Goal: Feedback & Contribution: Leave review/rating

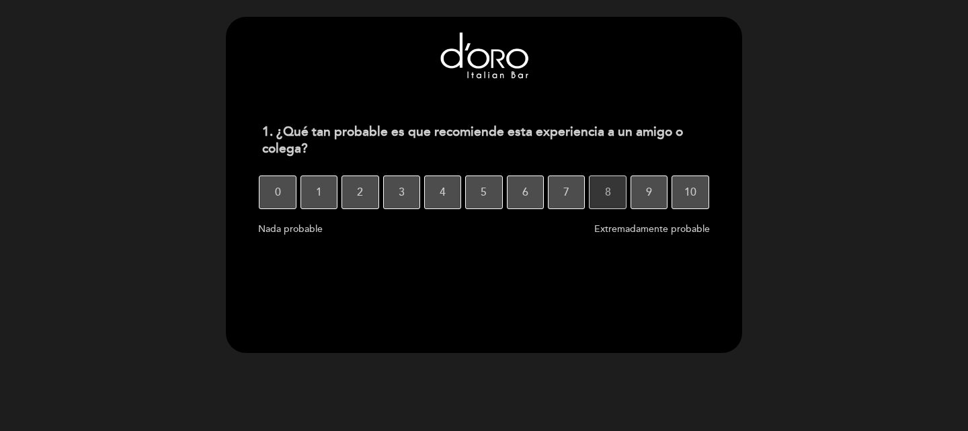
click at [618, 198] on button "8" at bounding box center [607, 192] width 37 height 34
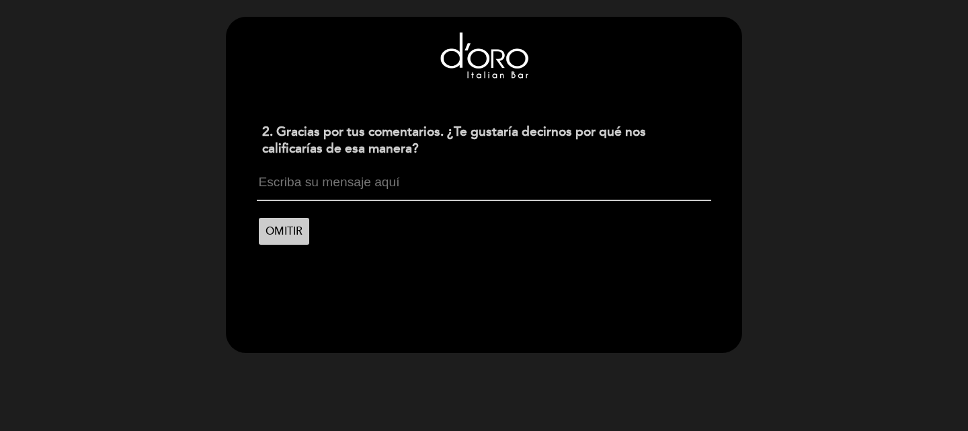
click at [382, 185] on textarea at bounding box center [484, 188] width 454 height 26
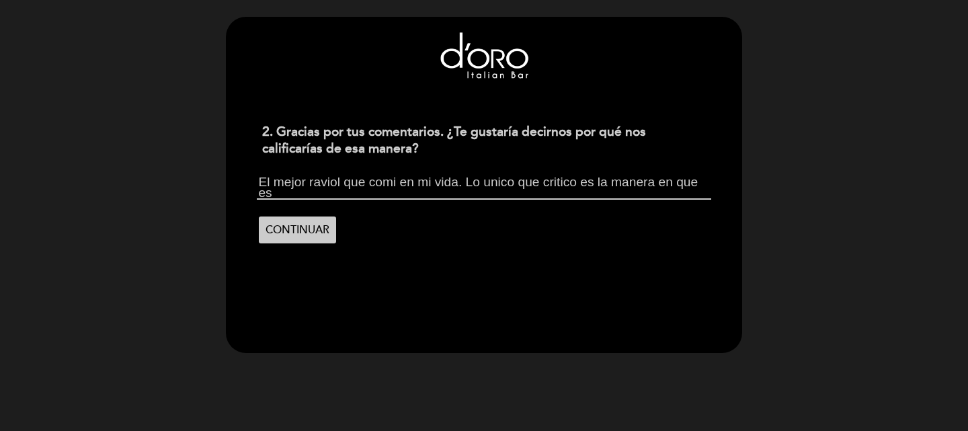
scroll to position [1, 0]
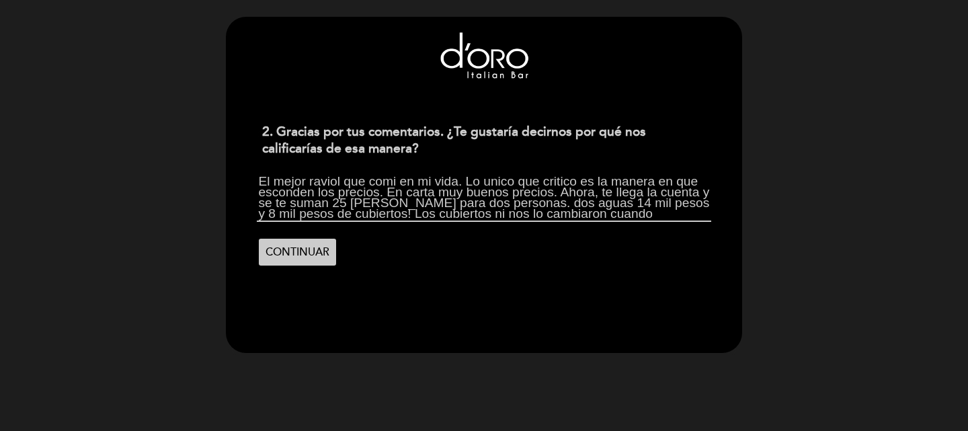
click at [514, 205] on textarea "El mejor raviol que comi en mi vida. Lo unico que critico es la manera en que e…" at bounding box center [484, 198] width 454 height 46
click at [627, 212] on textarea "El mejor raviol que comi en mi vida. Lo unico que critico es la manera en que e…" at bounding box center [484, 198] width 454 height 46
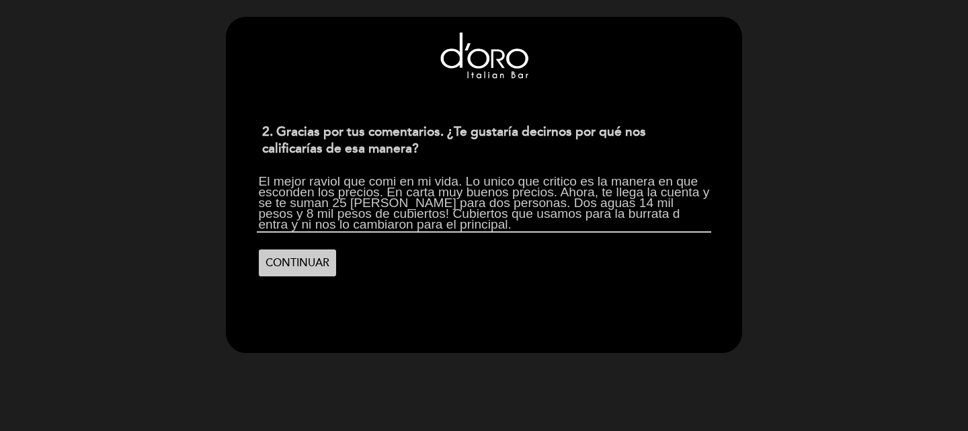
click at [601, 216] on textarea "El mejor raviol que comi en mi vida. Lo unico que critico es la manera en que e…" at bounding box center [484, 203] width 454 height 57
drag, startPoint x: 643, startPoint y: 216, endPoint x: 682, endPoint y: 222, distance: 40.1
click at [643, 216] on textarea "El mejor raviol que comi en mi vida. Lo unico que critico es la manera en que e…" at bounding box center [484, 203] width 454 height 57
click at [446, 224] on textarea "El mejor raviol que comi en mi vida. Lo unico que critico es la manera en que e…" at bounding box center [484, 203] width 454 height 57
click at [341, 182] on textarea "El mejor raviol que comi en mi vida. Lo unico que critico es la manera en que e…" at bounding box center [484, 203] width 454 height 57
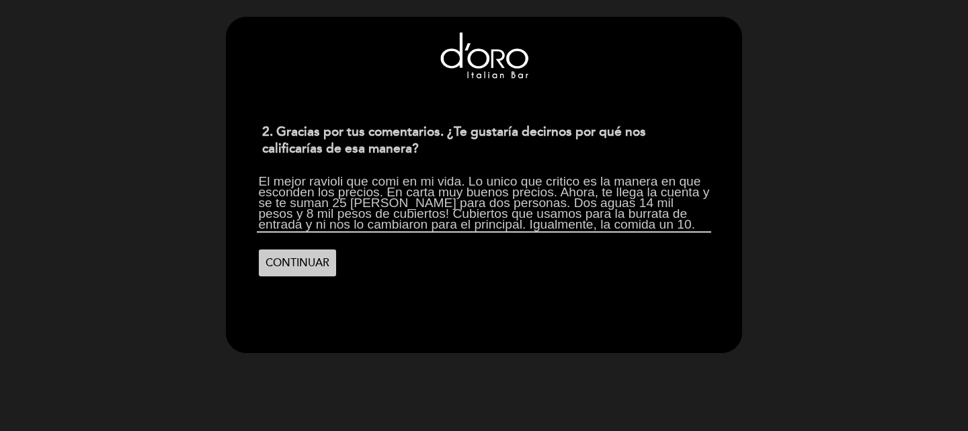
scroll to position [0, 0]
click at [644, 204] on textarea "El mejor ravioli que comi en mi vida. Lo unico que critico es la manera en que …" at bounding box center [484, 203] width 454 height 57
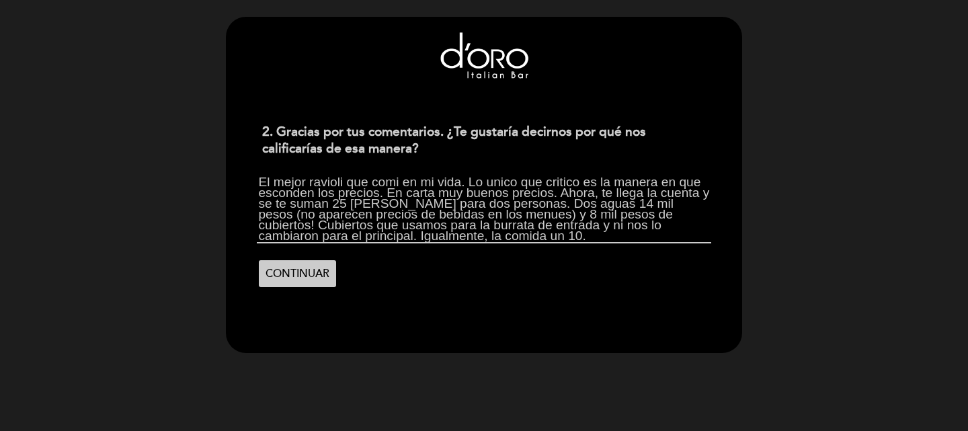
click at [493, 233] on textarea "El mejor ravioli que comi en mi vida. Lo unico que critico es la manera en que …" at bounding box center [484, 209] width 454 height 68
type textarea "El mejor ravioli que comi en mi vida. Lo unico que critico es la manera en que …"
click at [308, 270] on span "CONTINUAR" at bounding box center [298, 274] width 64 height 38
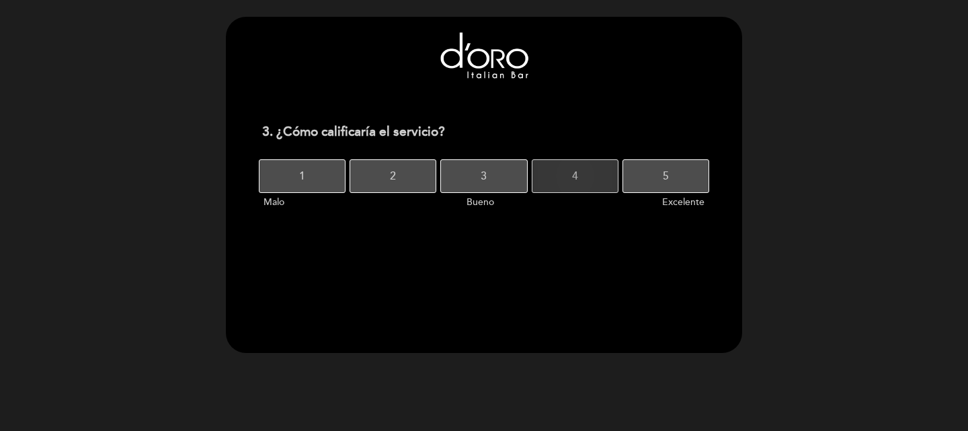
click at [555, 182] on button "4" at bounding box center [575, 176] width 87 height 34
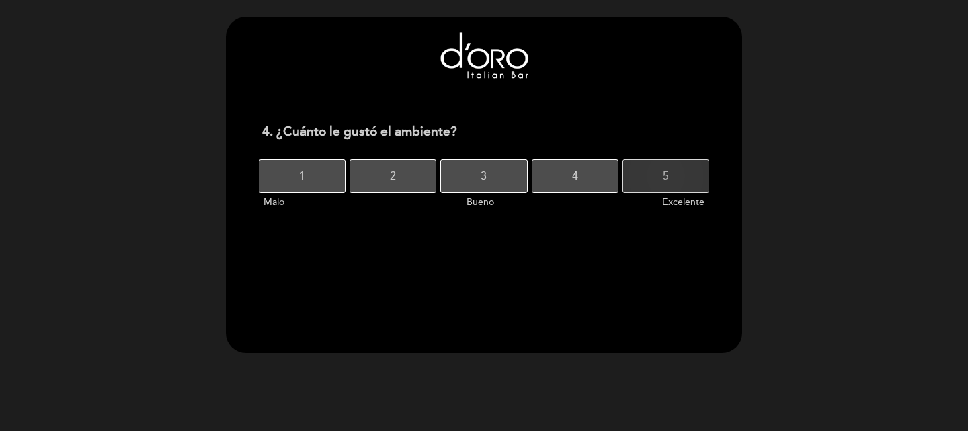
click at [647, 177] on button "5" at bounding box center [665, 176] width 87 height 34
click at [656, 179] on button "5" at bounding box center [665, 176] width 87 height 34
click at [402, 177] on button "2" at bounding box center [393, 176] width 87 height 34
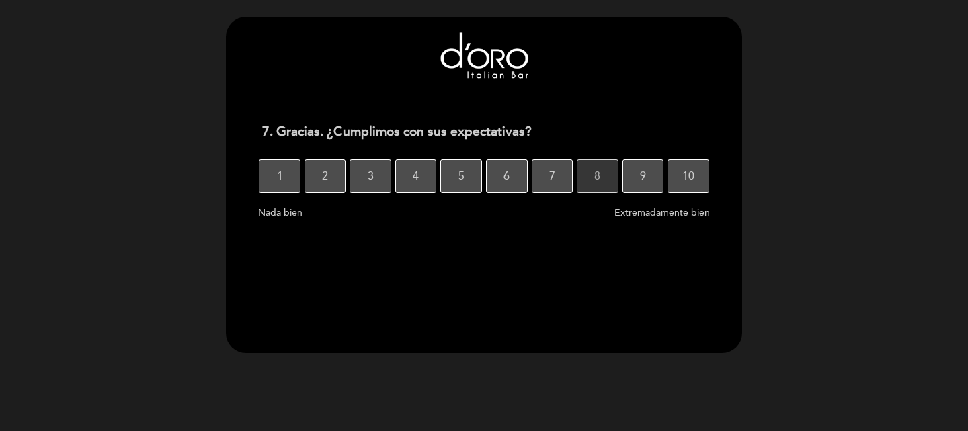
click at [599, 177] on span "8" at bounding box center [597, 176] width 6 height 38
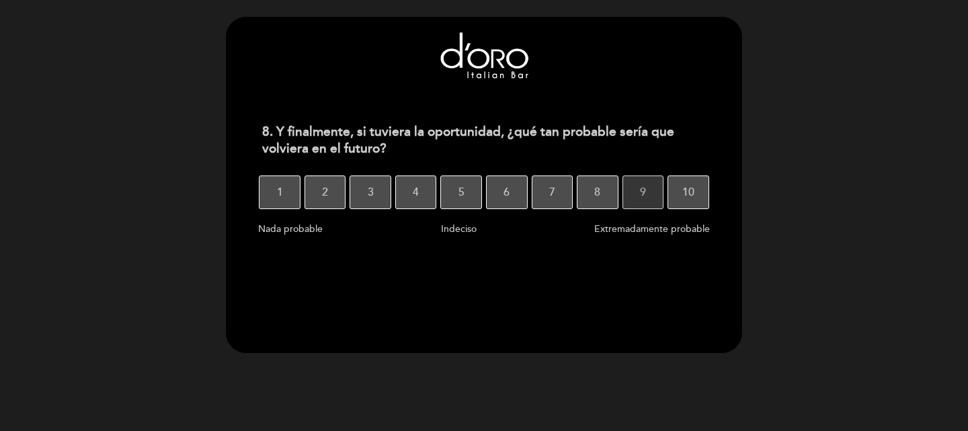
click at [632, 194] on button "9" at bounding box center [643, 192] width 42 height 34
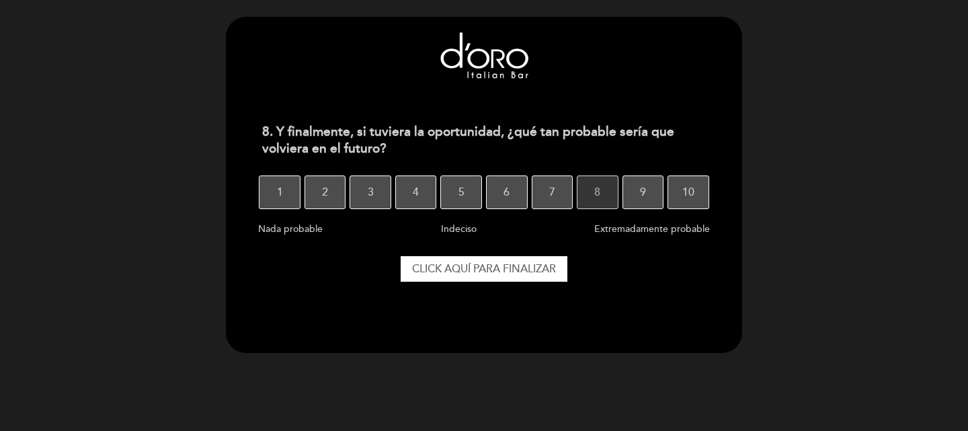
select select "es"
